Goal: Task Accomplishment & Management: Complete application form

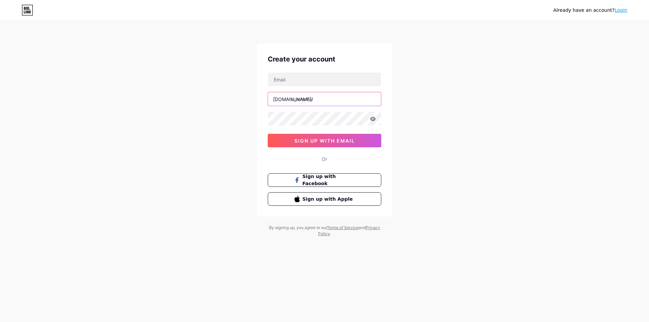
click at [312, 96] on input "text" at bounding box center [324, 99] width 113 height 14
type input "robloxgroupinvite"
click at [421, 105] on div "Already have an account? Login Create your account [DOMAIN_NAME]/ robloxgroupin…" at bounding box center [324, 129] width 649 height 259
click at [317, 67] on div "Create your account [DOMAIN_NAME]/ robloxgroupinvite 0cAFcWeA6BqemuxU-bJHjSHCGH…" at bounding box center [324, 130] width 135 height 174
click at [315, 79] on input "text" at bounding box center [324, 80] width 113 height 14
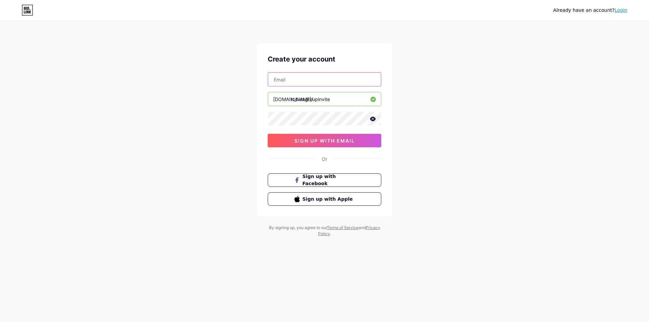
paste input "robertgonzaldo"
type input "[EMAIL_ADDRESS][DOMAIN_NAME]"
click at [337, 139] on span "sign up with email" at bounding box center [325, 141] width 61 height 6
